Goal: Information Seeking & Learning: Understand process/instructions

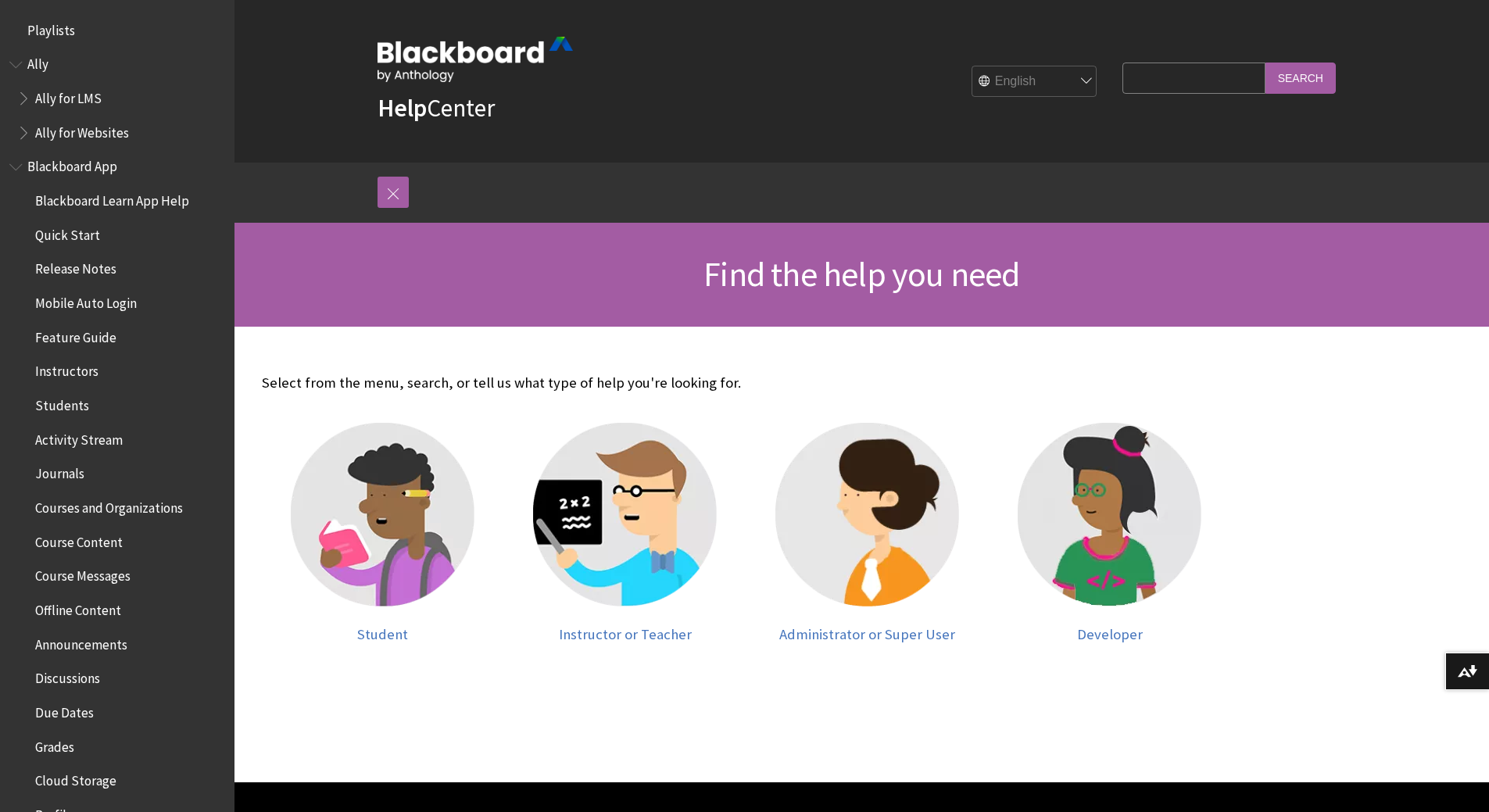
click at [1202, 82] on input "Search Query" at bounding box center [1193, 78] width 142 height 31
type input "assignment receipt"
click at [1266, 63] on input "Search" at bounding box center [1301, 78] width 71 height 31
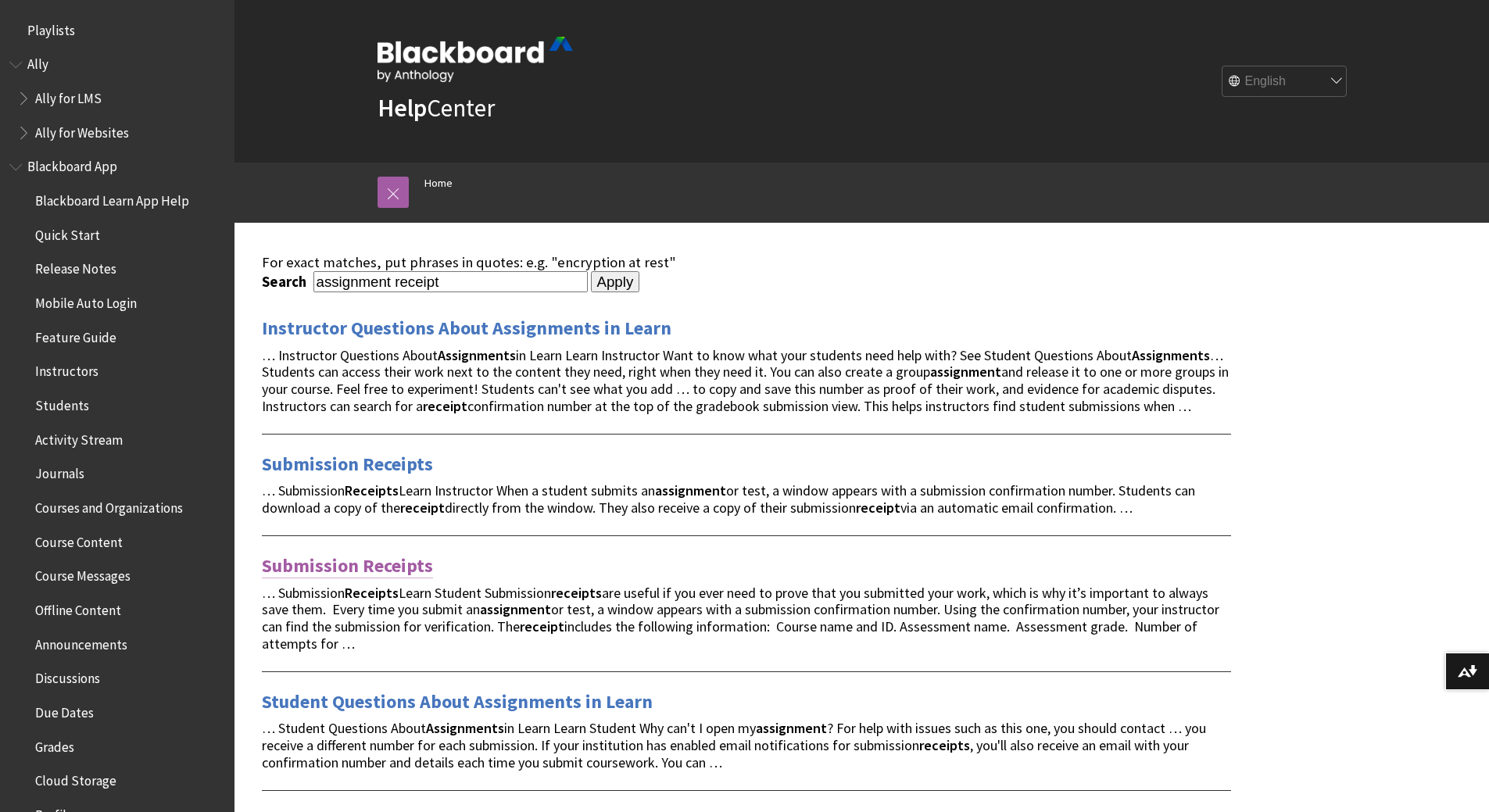
click at [344, 564] on link "Submission Receipts" at bounding box center [347, 566] width 171 height 25
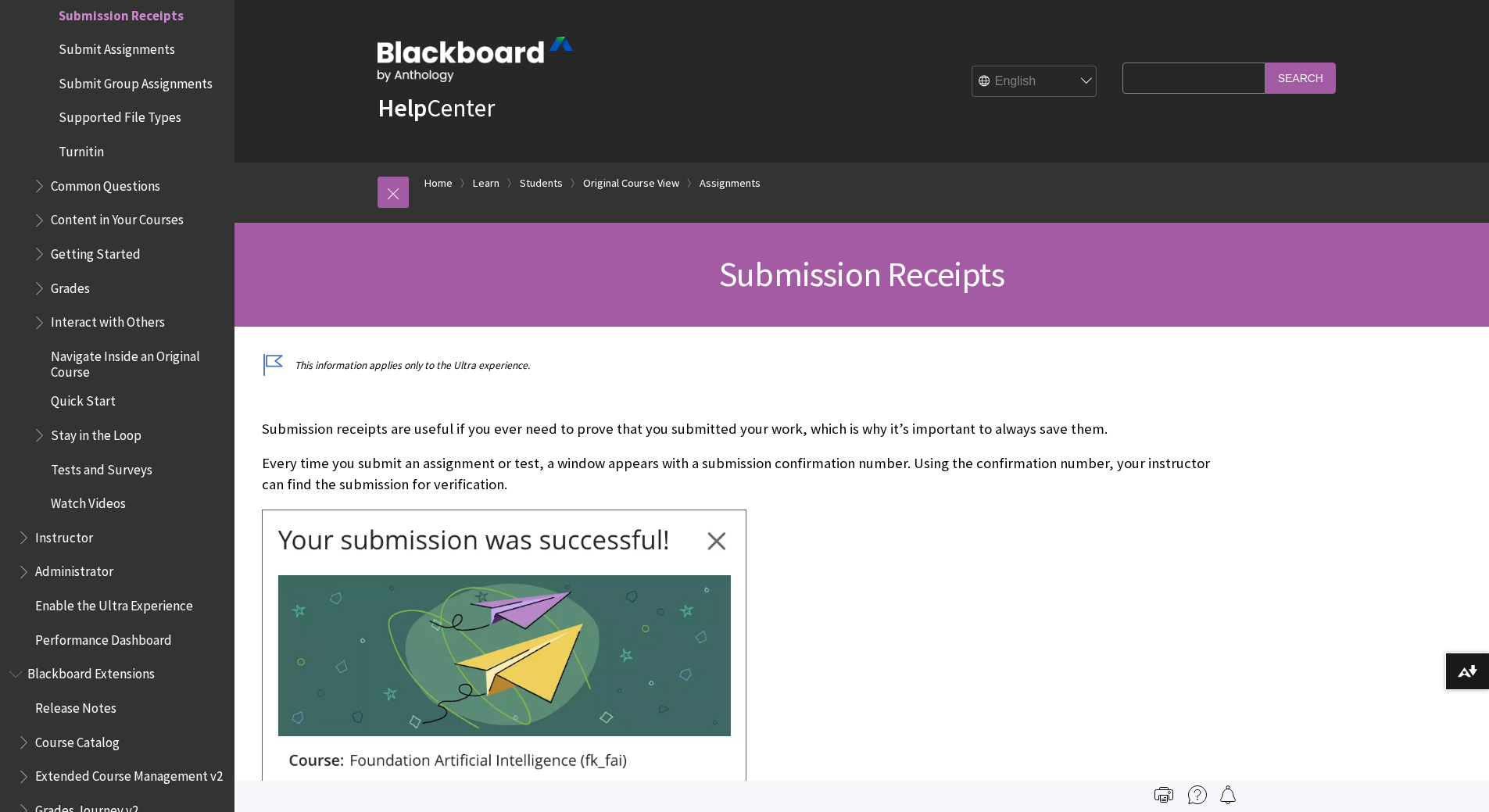
click at [1124, 68] on input "Search Query" at bounding box center [1193, 78] width 142 height 31
type input "delete submission"
click at [1266, 63] on input "Search" at bounding box center [1301, 78] width 71 height 31
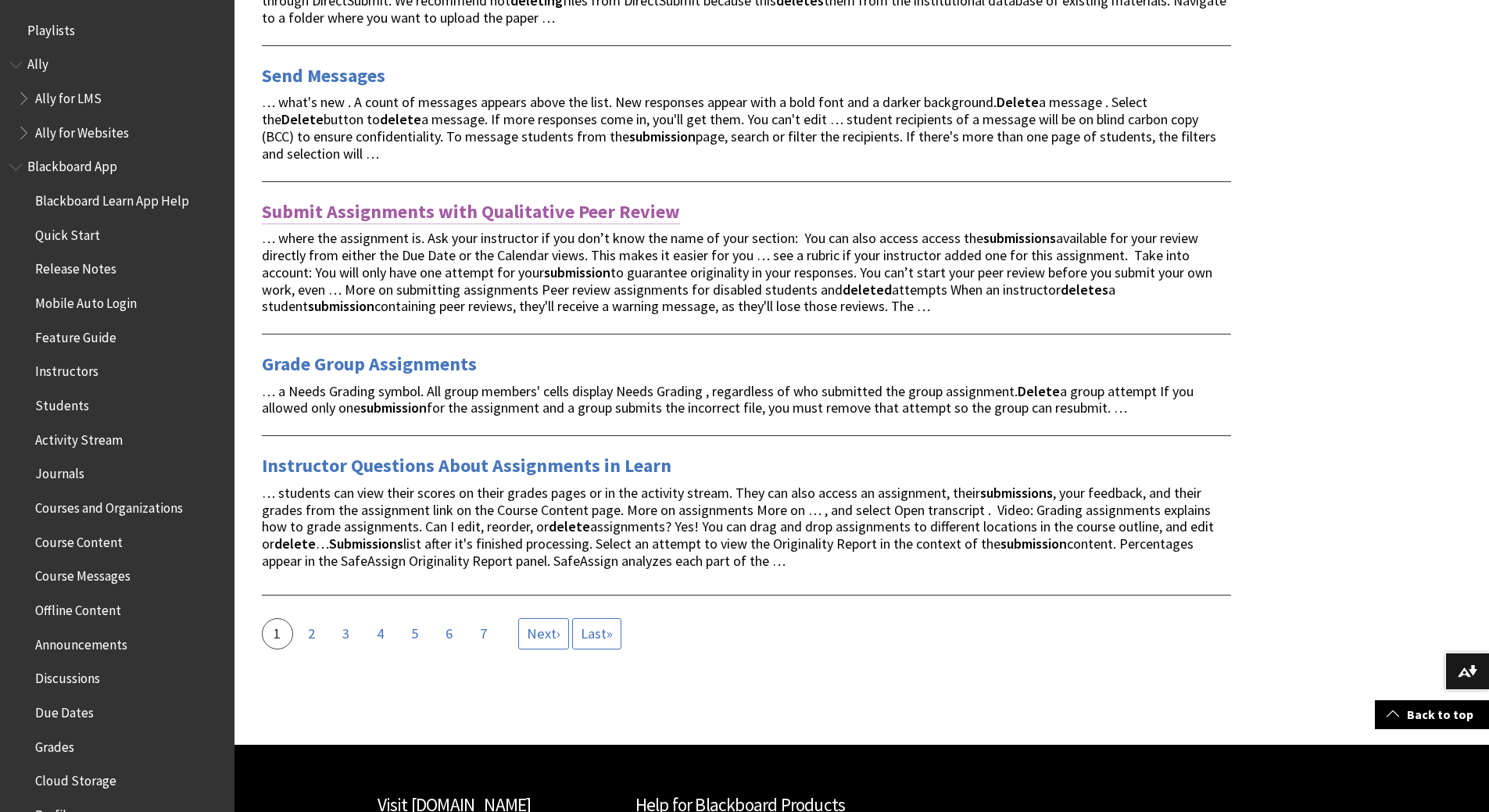
scroll to position [2578, 0]
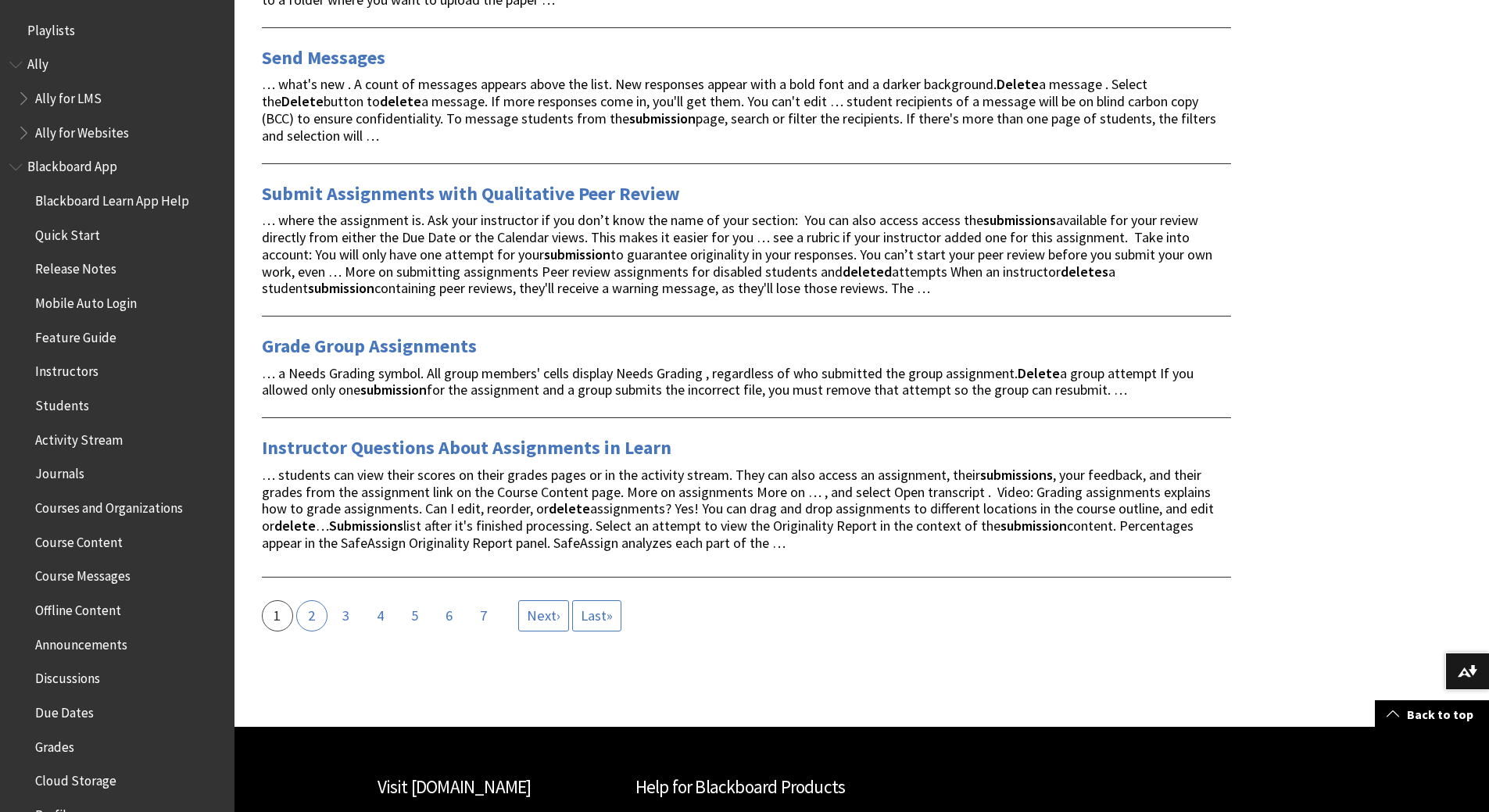
click at [309, 611] on link "Page 2" at bounding box center [312, 616] width 31 height 31
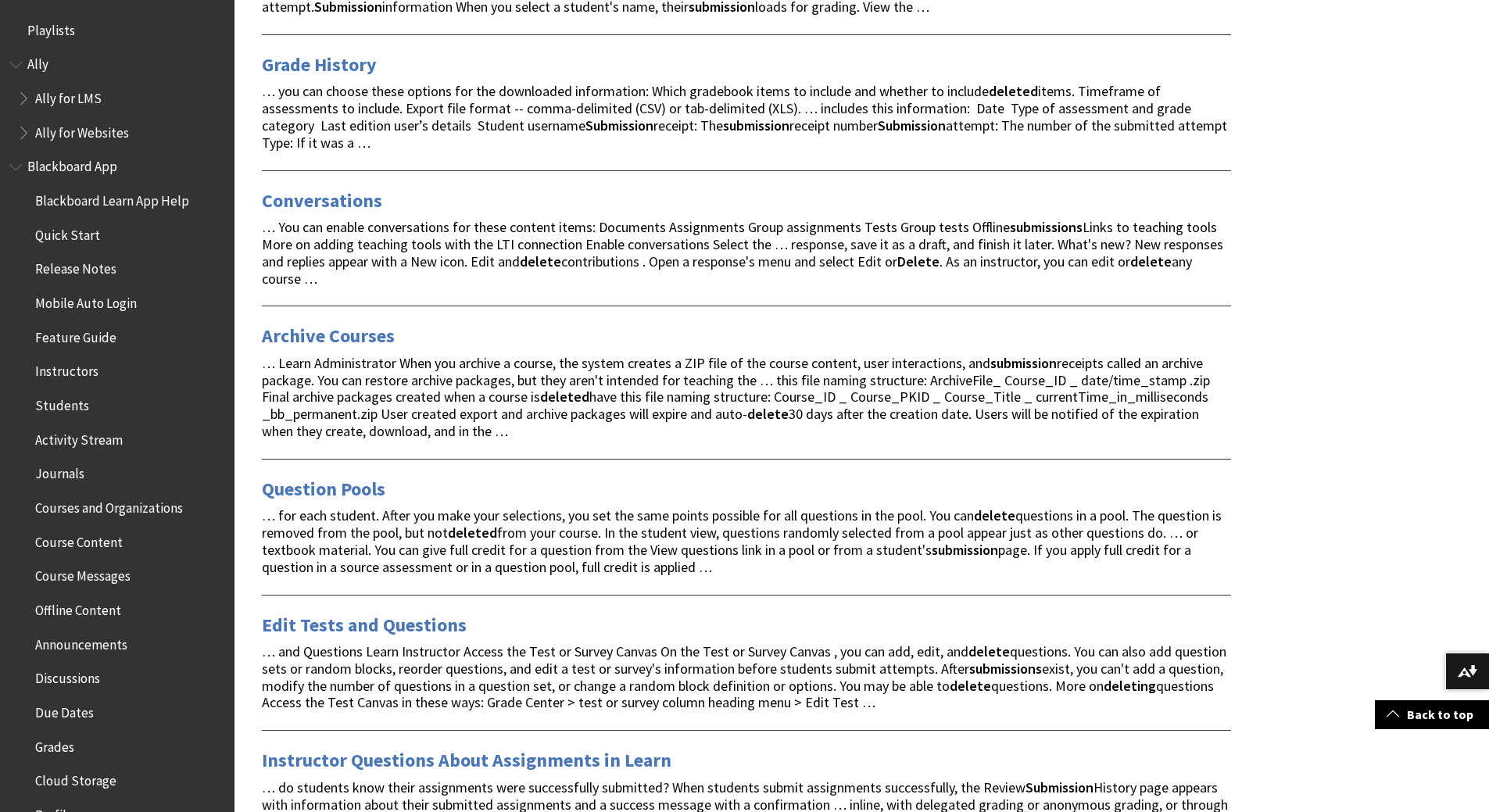
scroll to position [2656, 0]
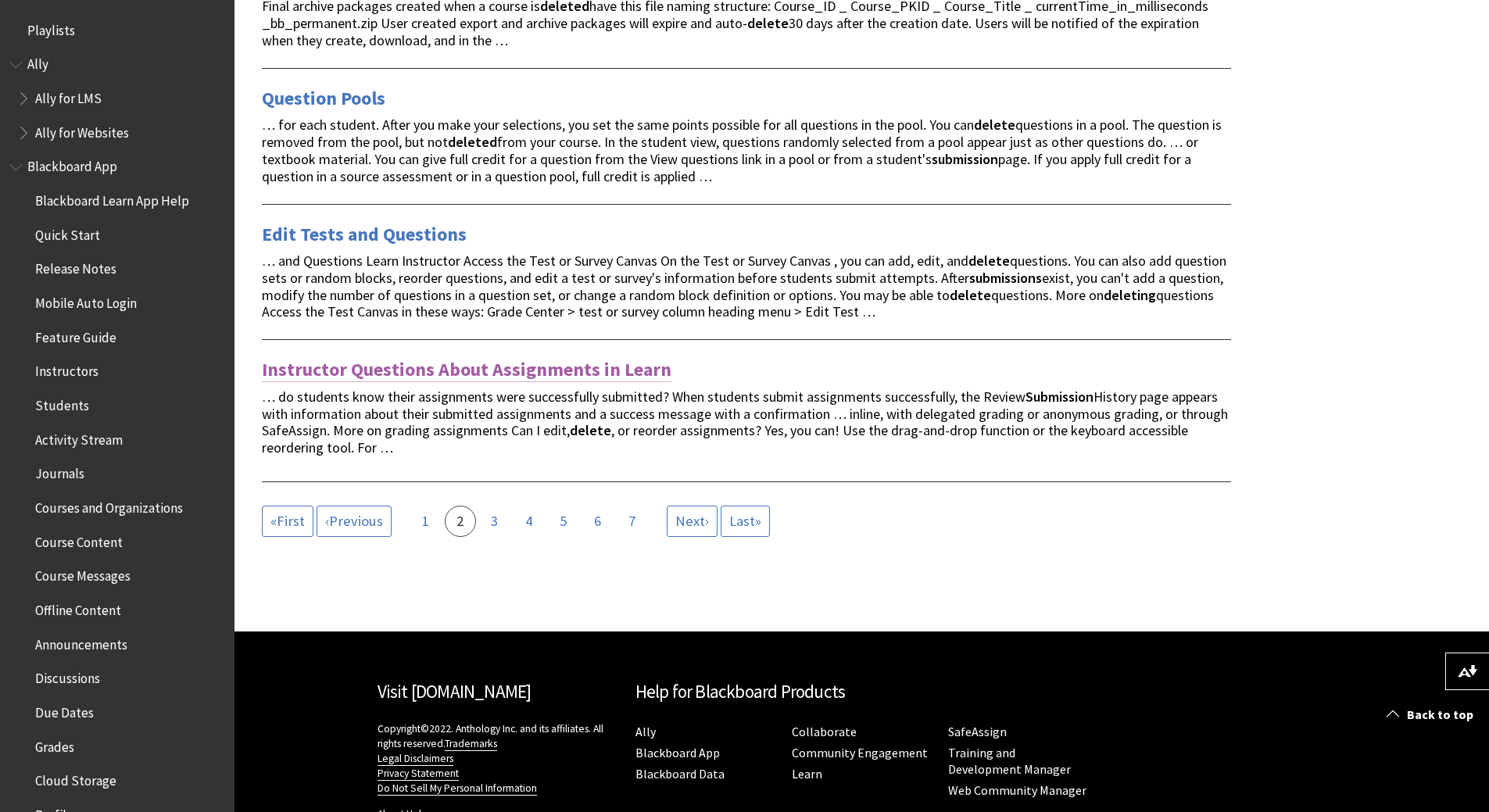
click at [451, 372] on link "Instructor Questions About Assignments in Learn" at bounding box center [467, 370] width 409 height 25
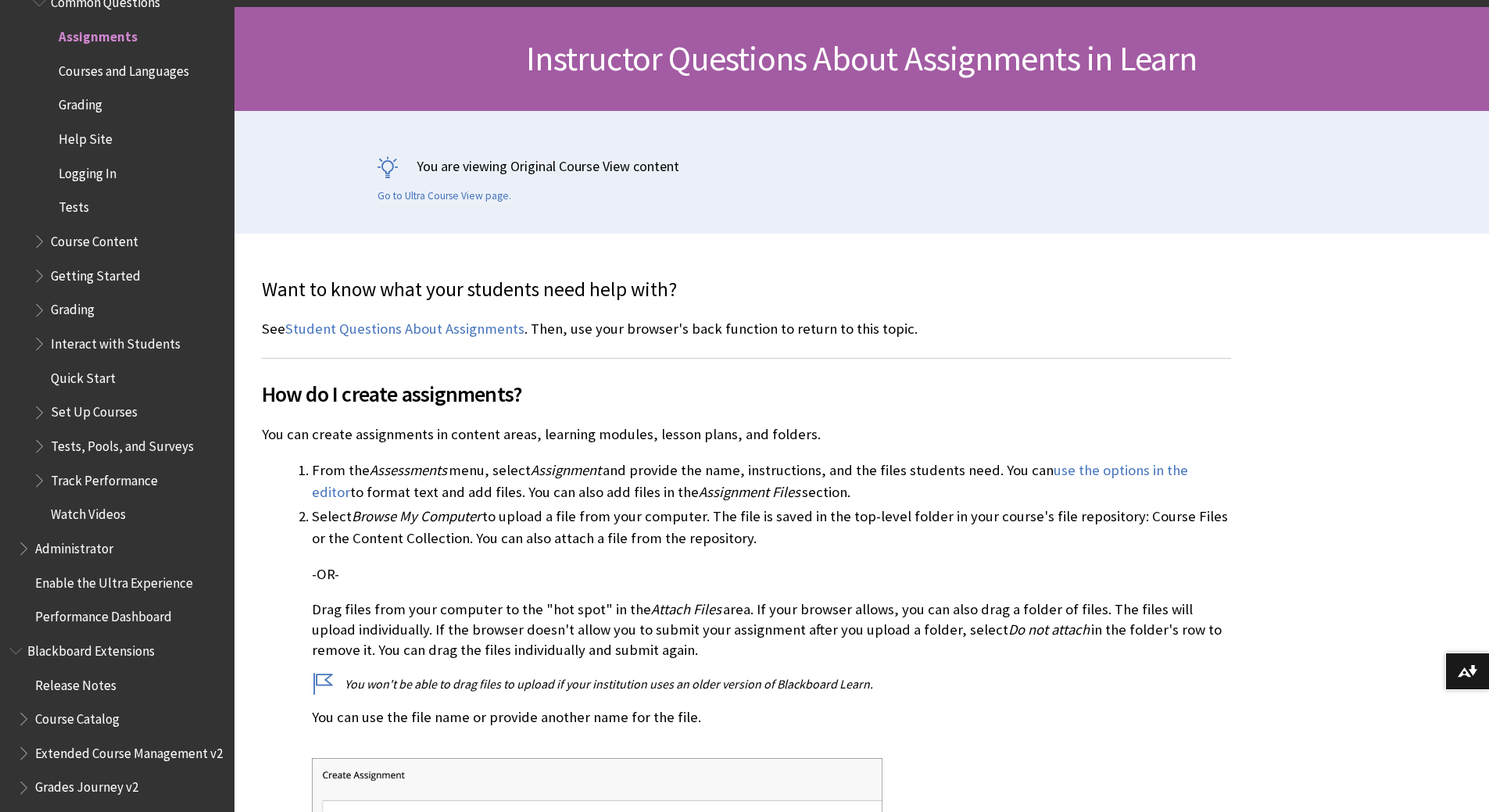
scroll to position [234, 0]
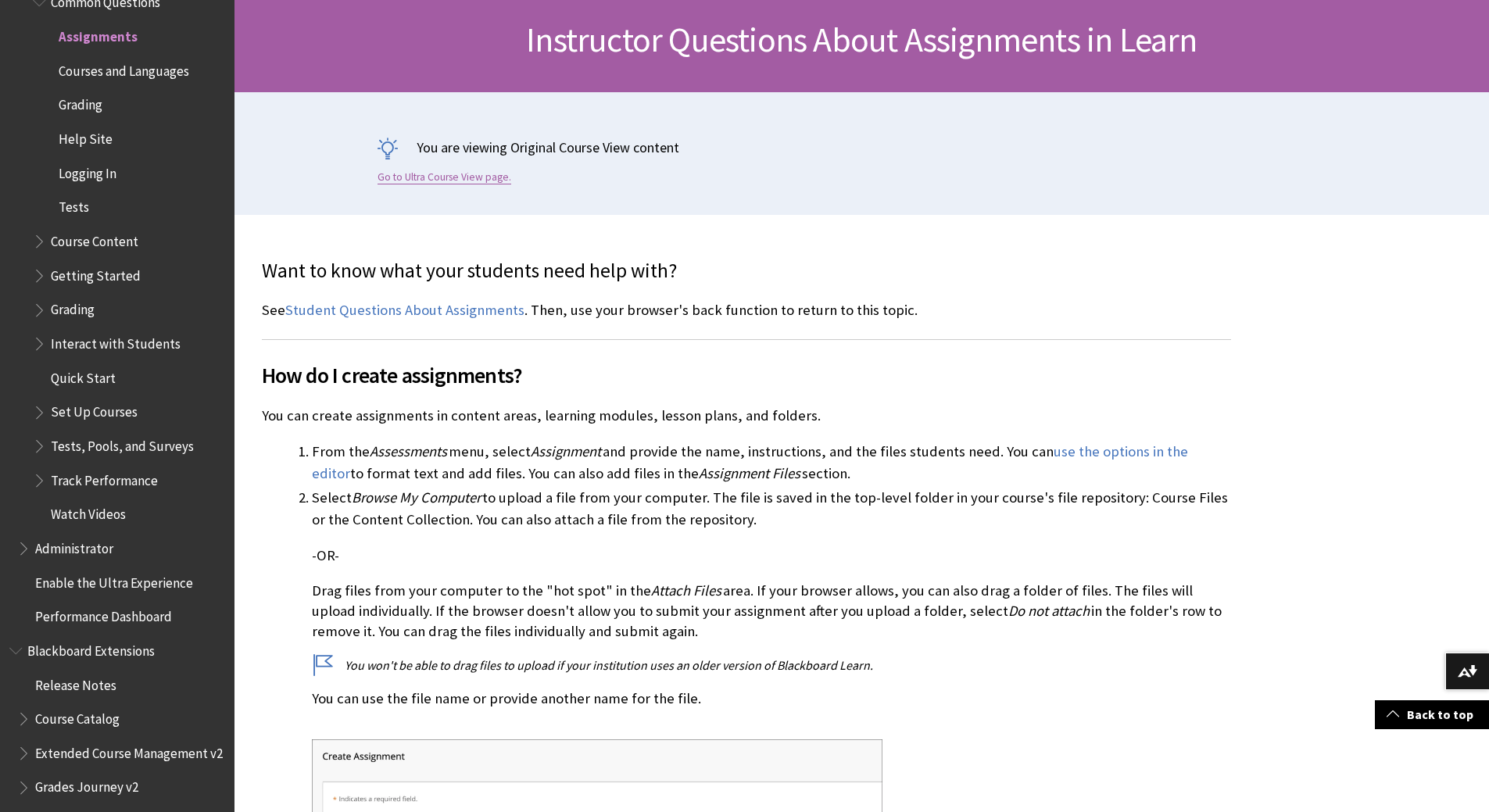
click at [415, 178] on link "Go to Ultra Course View page." at bounding box center [444, 177] width 133 height 14
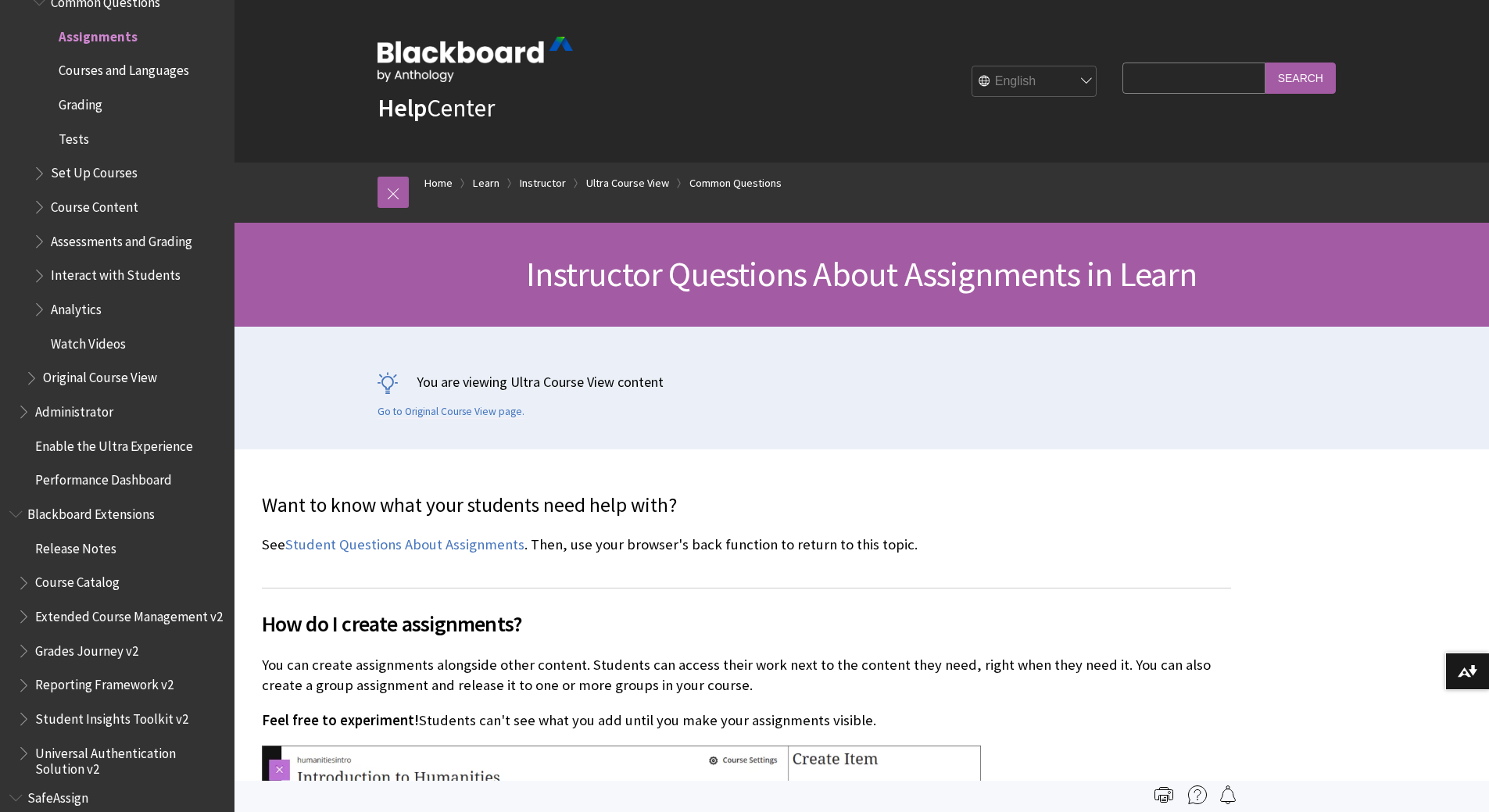
click at [1137, 78] on input "Search Query" at bounding box center [1193, 78] width 142 height 31
type input "clear submission"
click at [1266, 63] on input "Search" at bounding box center [1301, 78] width 71 height 31
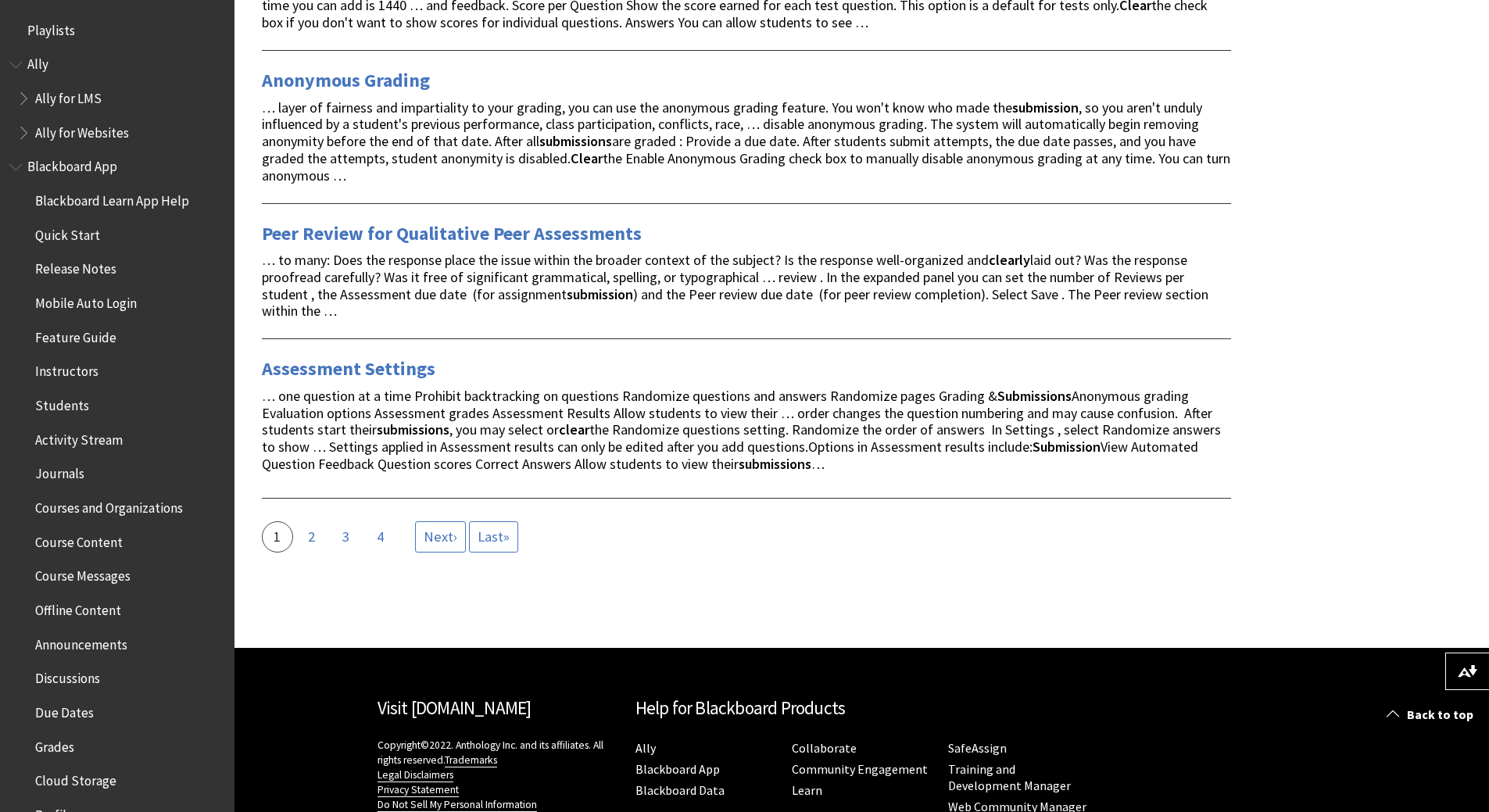
scroll to position [2812, 0]
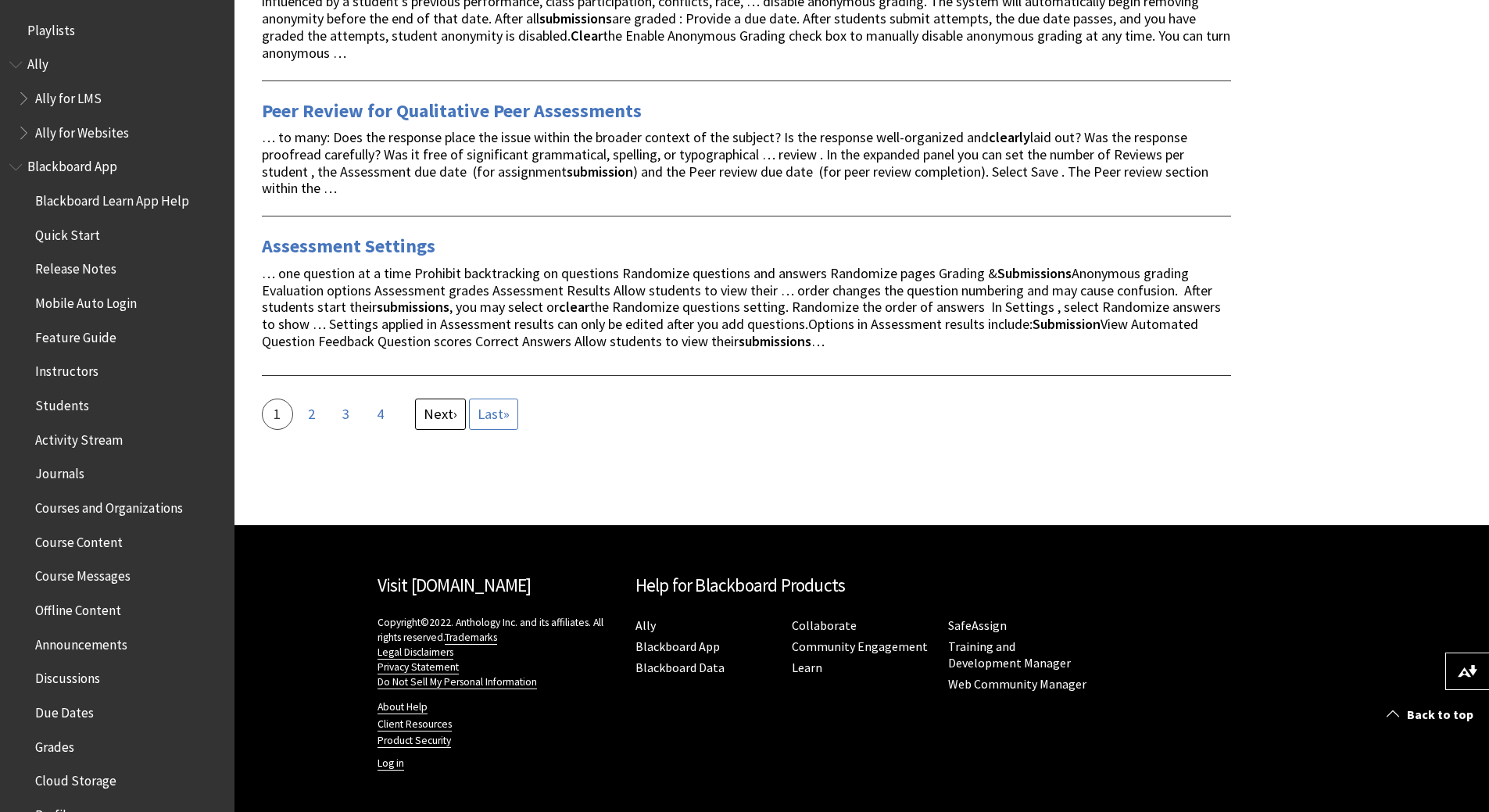
click at [438, 411] on span "Next" at bounding box center [438, 413] width 30 height 18
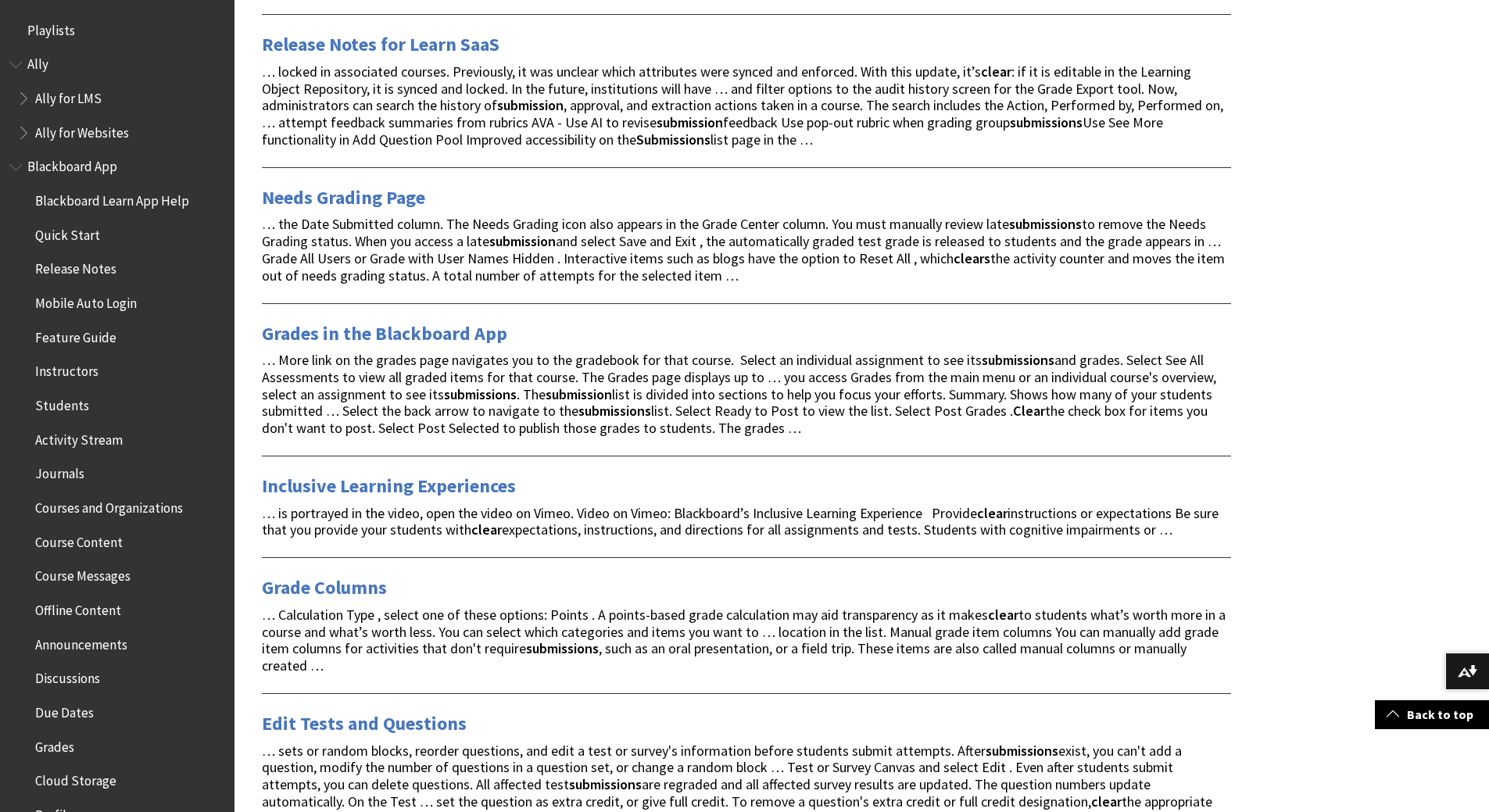
scroll to position [703, 0]
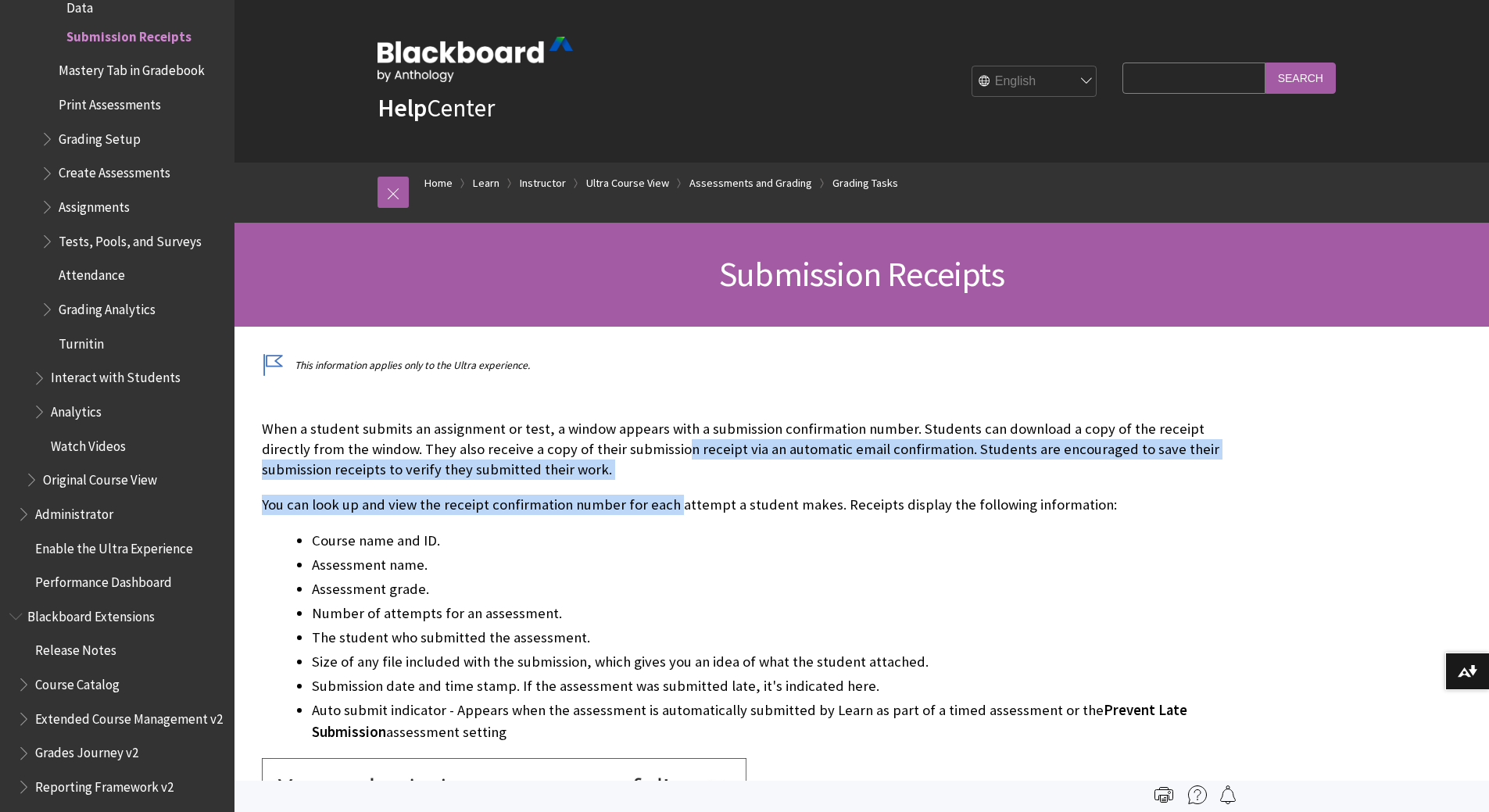
drag, startPoint x: 629, startPoint y: 448, endPoint x: 673, endPoint y: 499, distance: 67.4
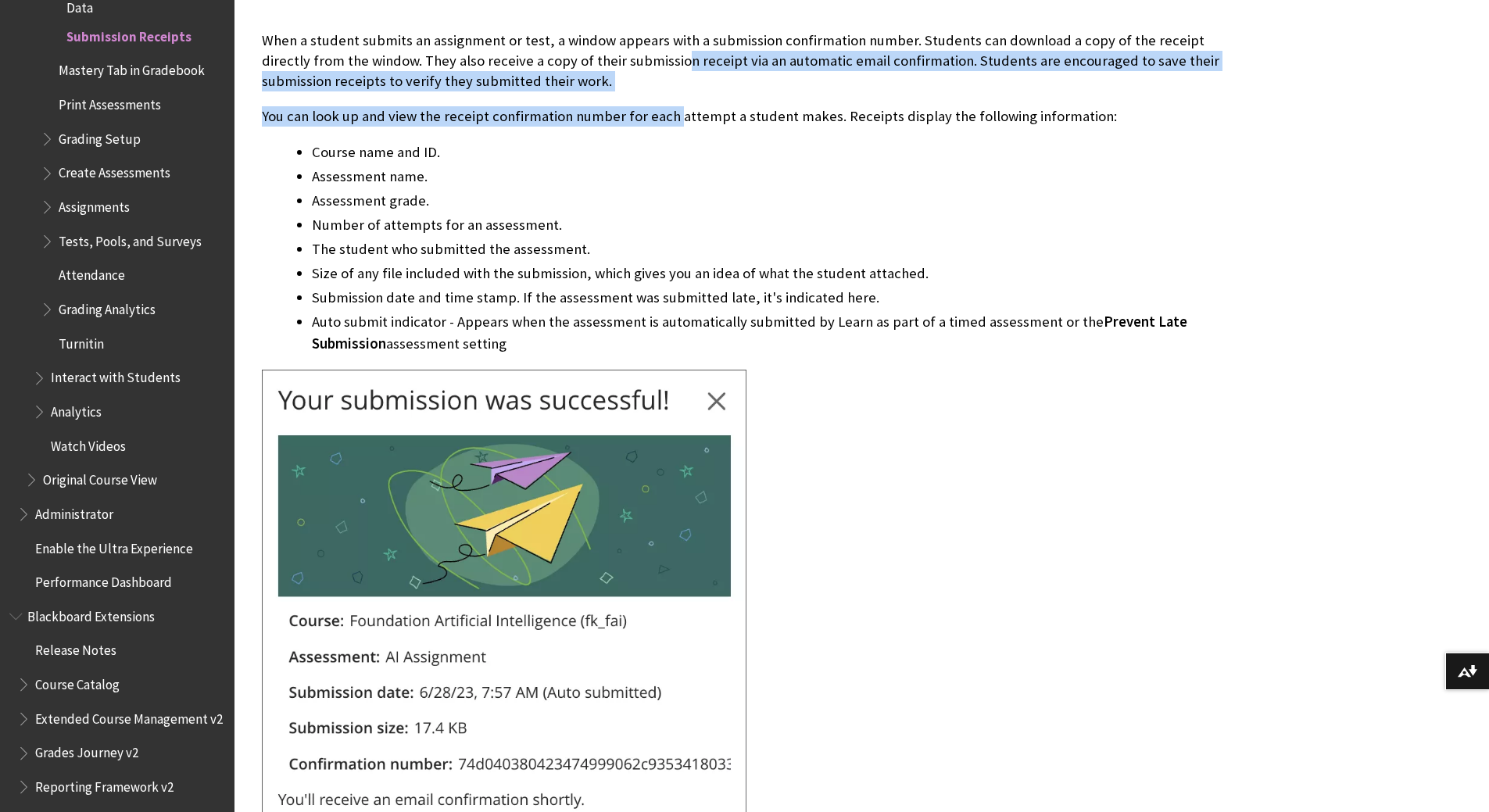
scroll to position [390, 0]
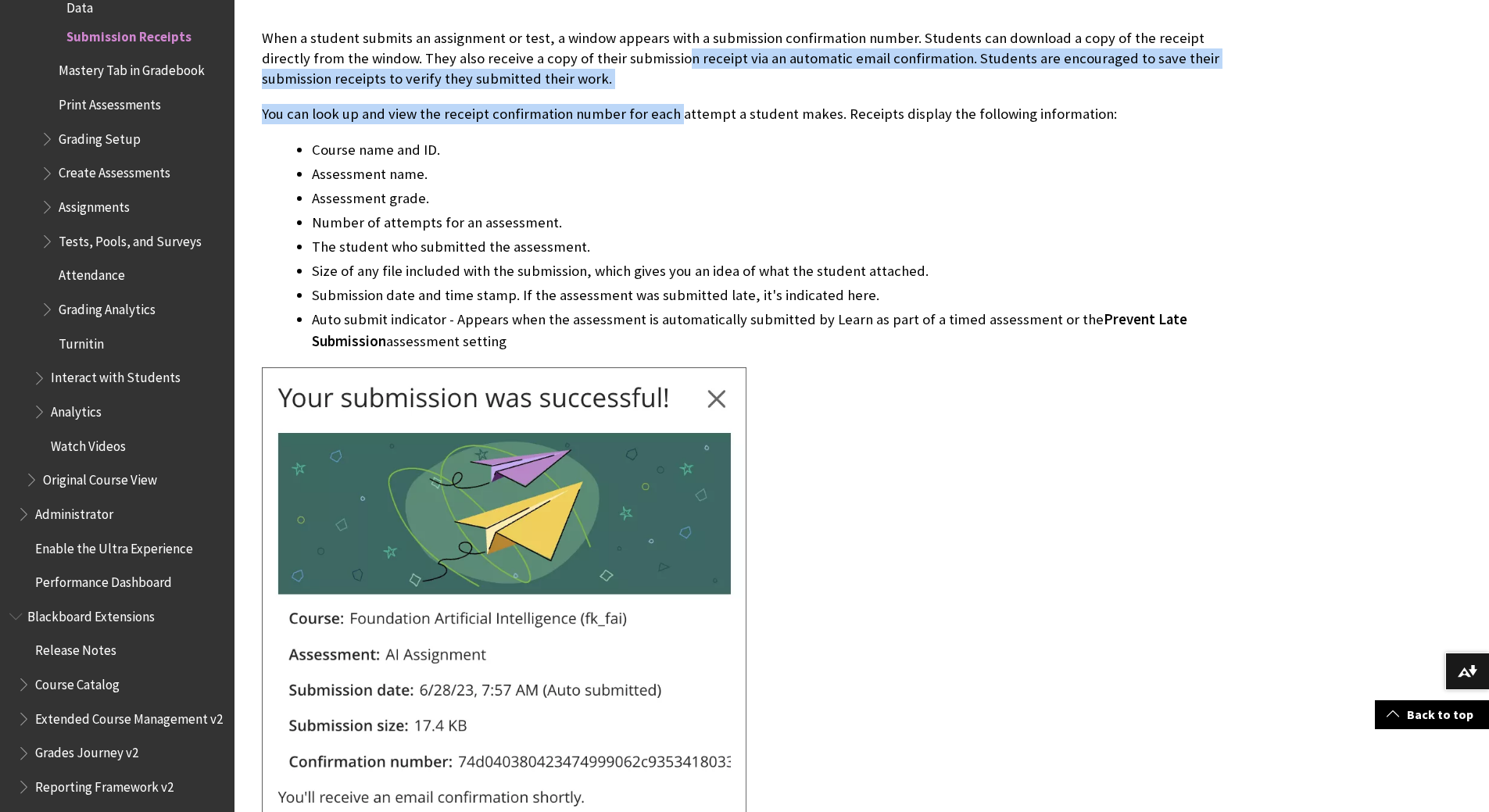
drag, startPoint x: 343, startPoint y: 314, endPoint x: 906, endPoint y: 339, distance: 563.6
click at [906, 339] on li "Auto submit indicator - Appears when the assessment is automatically submitted …" at bounding box center [772, 331] width 919 height 44
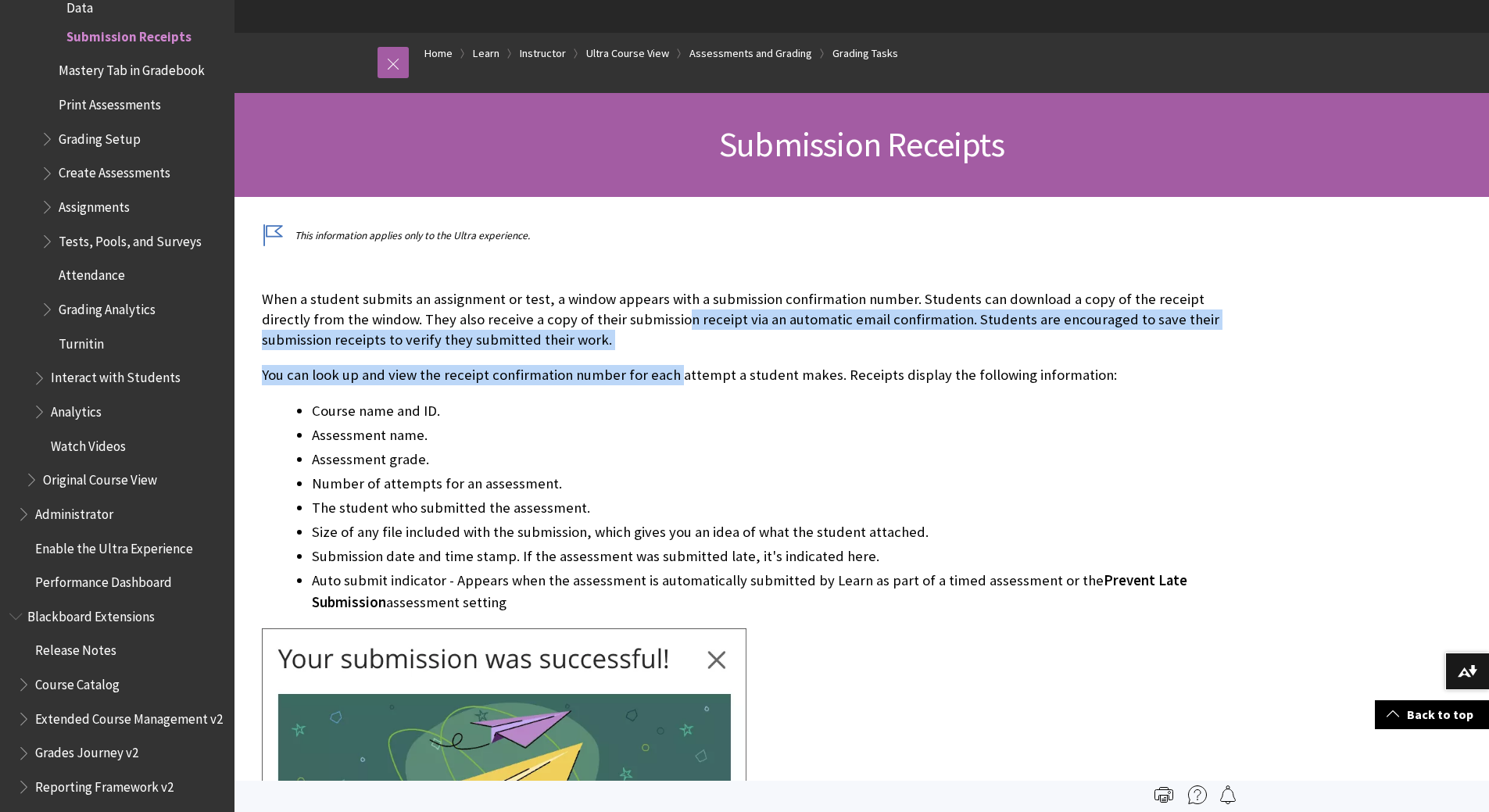
scroll to position [0, 0]
